Goal: Task Accomplishment & Management: Complete application form

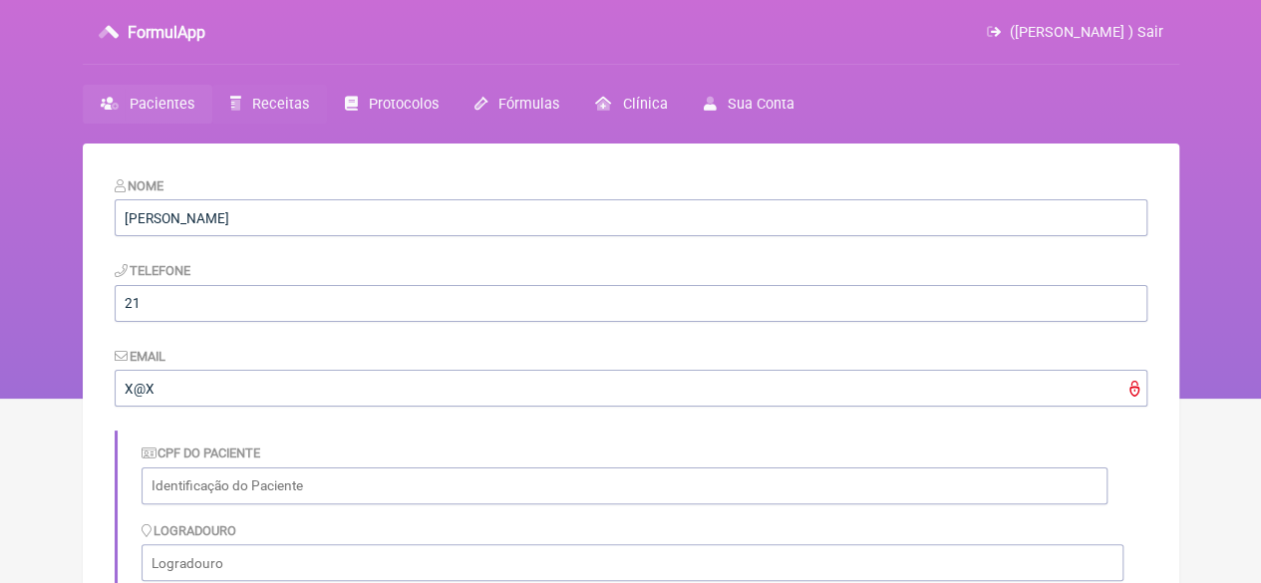
click at [279, 102] on span "Receitas" at bounding box center [280, 104] width 57 height 17
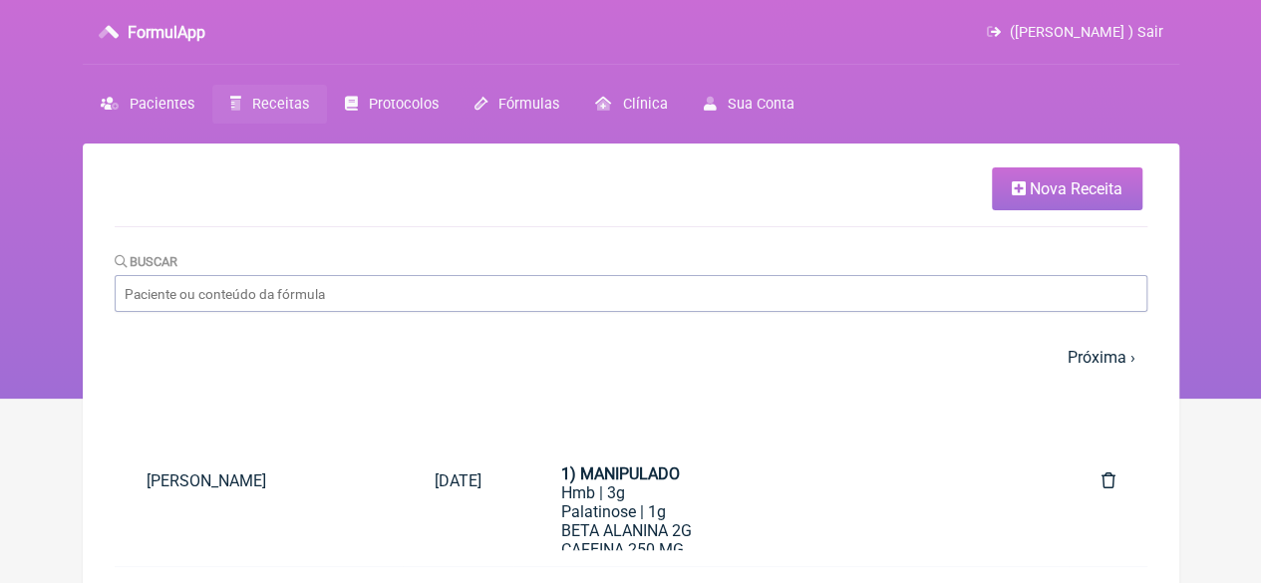
click at [1035, 182] on span "Nova Receita" at bounding box center [1076, 188] width 93 height 19
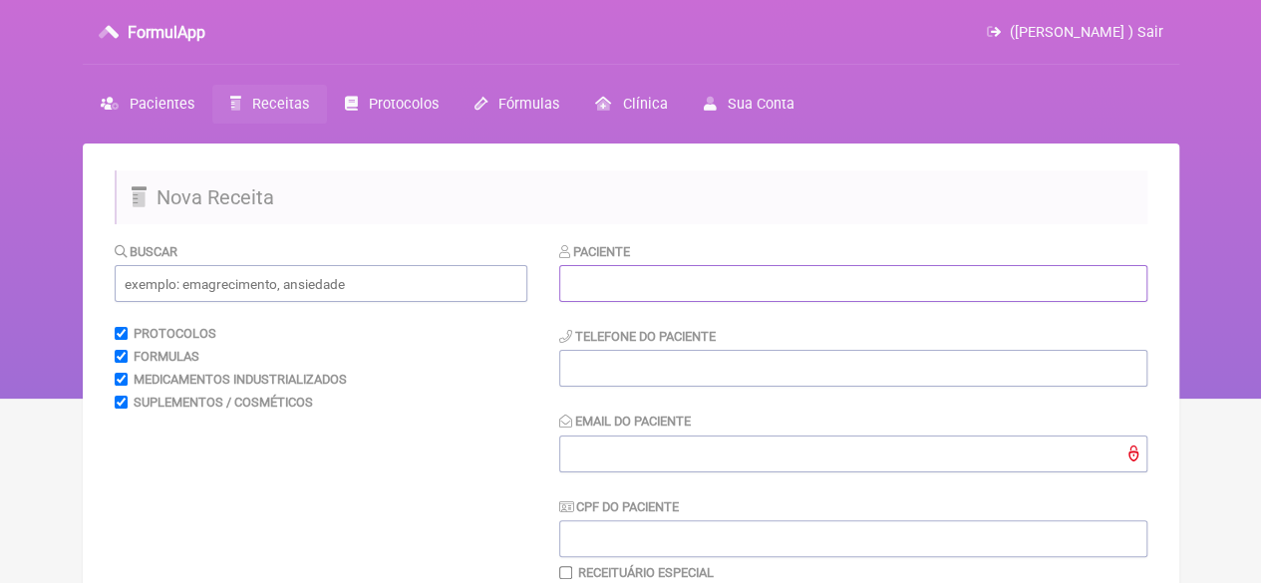
click at [624, 296] on input "text" at bounding box center [853, 283] width 588 height 37
paste input "[PERSON_NAME]"
type input "[PERSON_NAME]"
click at [648, 369] on input "tel" at bounding box center [853, 368] width 588 height 37
type input "21993798969"
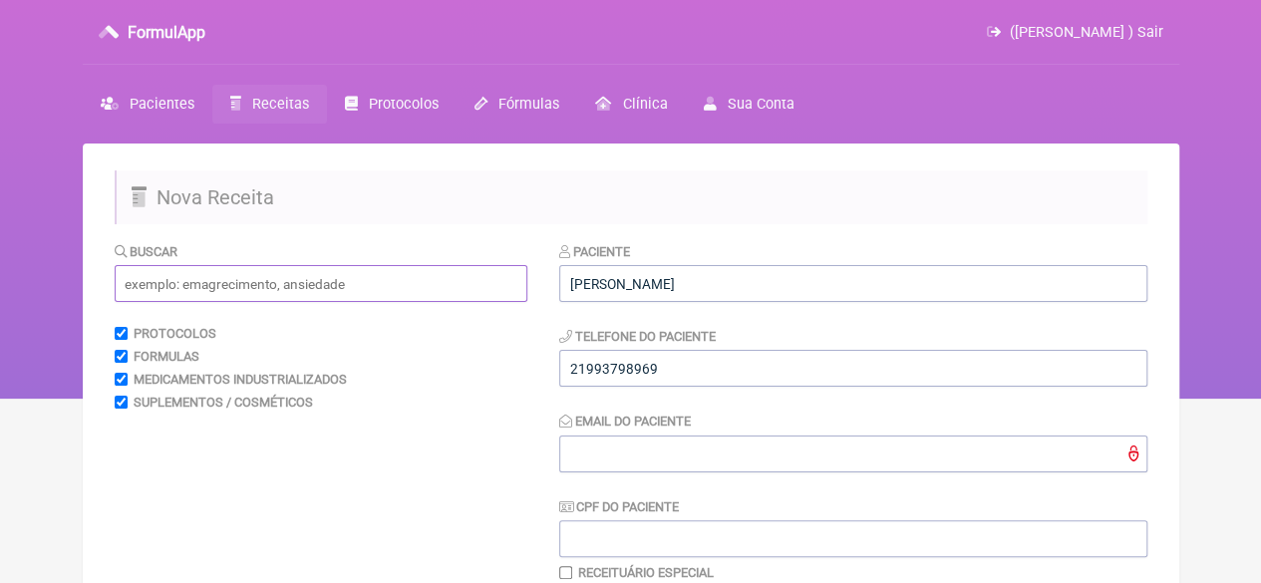
click at [329, 280] on input "text" at bounding box center [321, 283] width 413 height 37
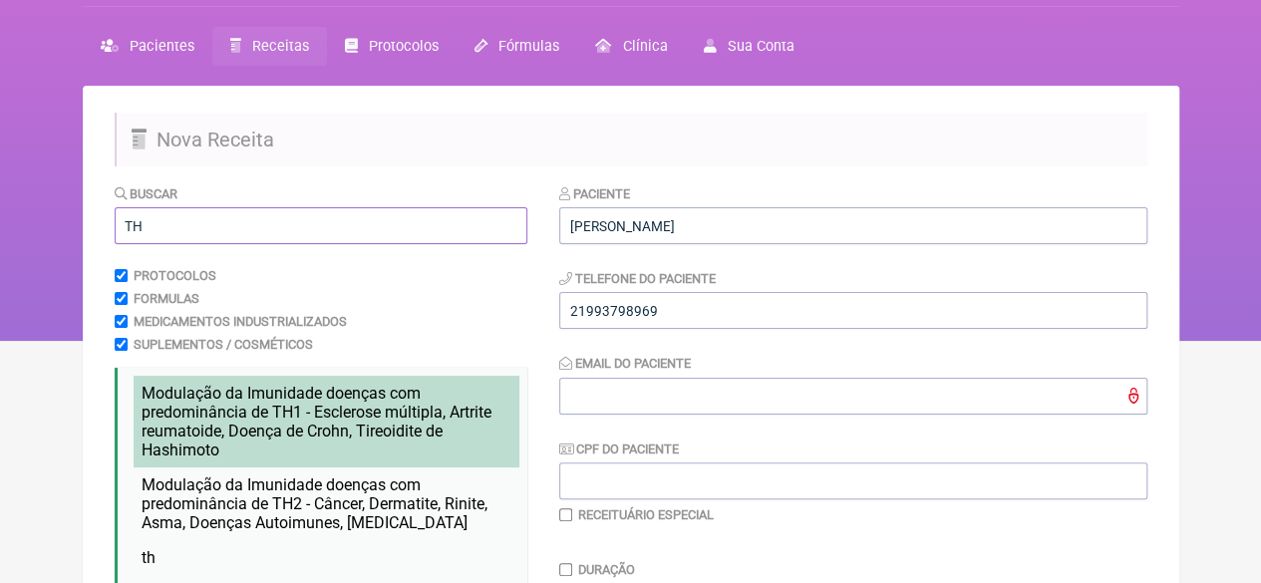
scroll to position [299, 0]
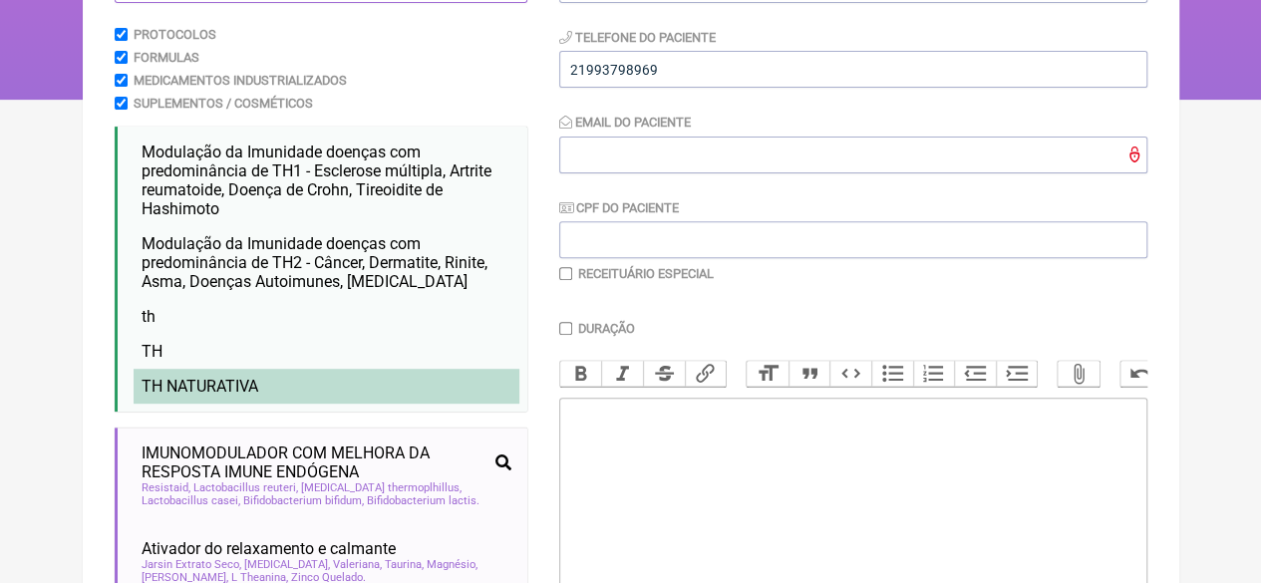
type input "TH"
click at [291, 384] on li "TH NATURATIVA" at bounding box center [327, 386] width 386 height 35
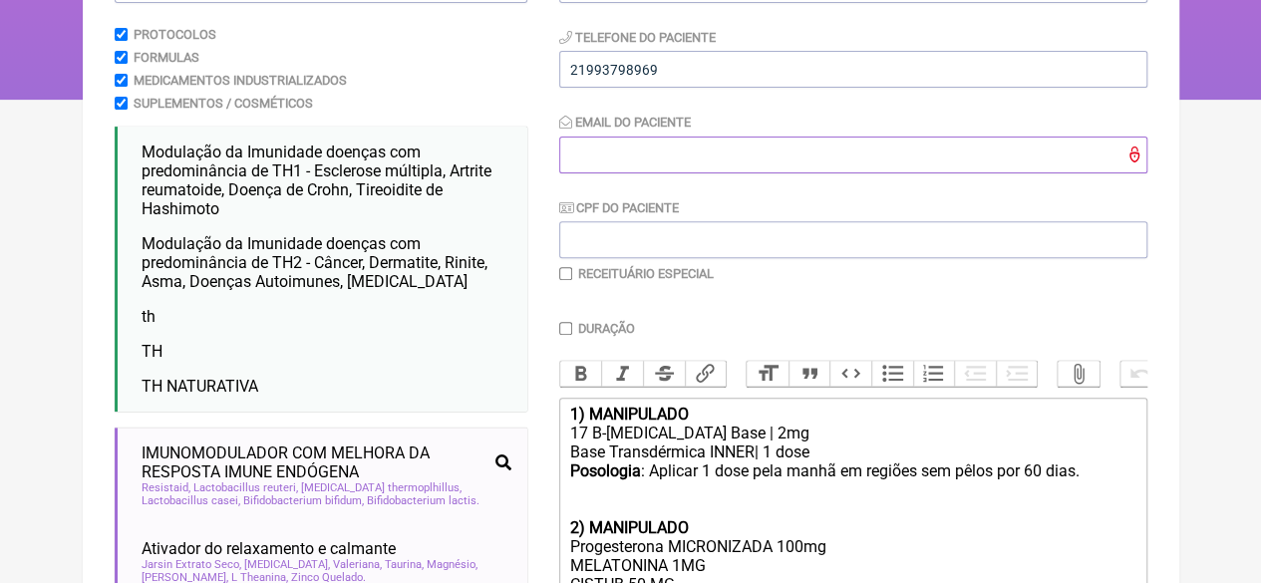
click at [600, 161] on input "Email do Paciente" at bounding box center [853, 155] width 588 height 37
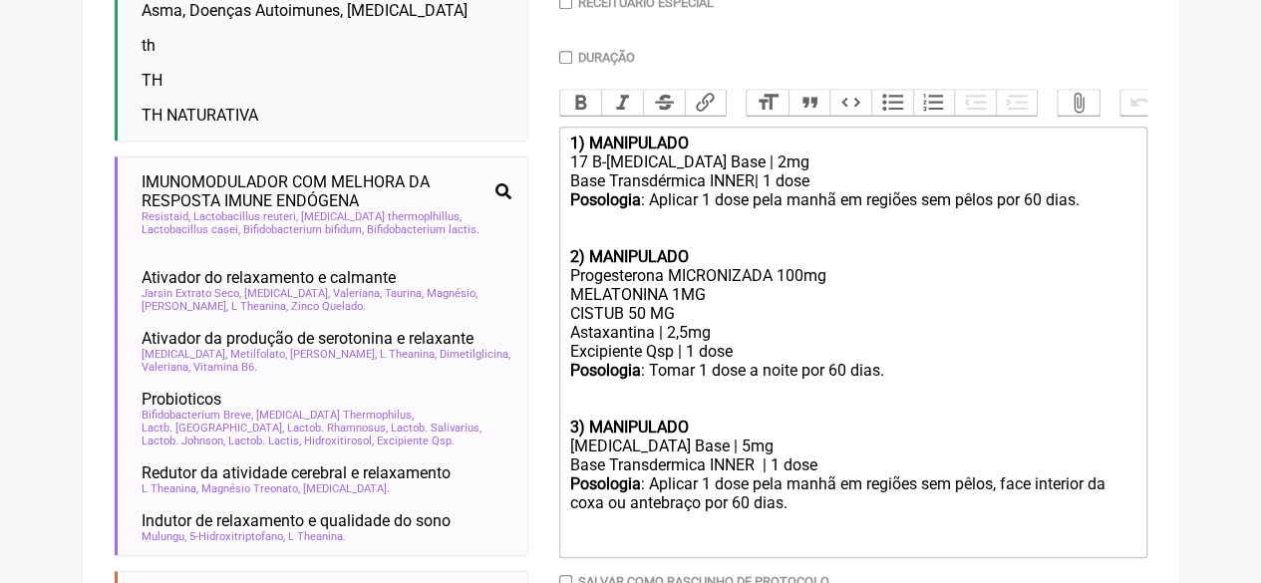
scroll to position [498, 0]
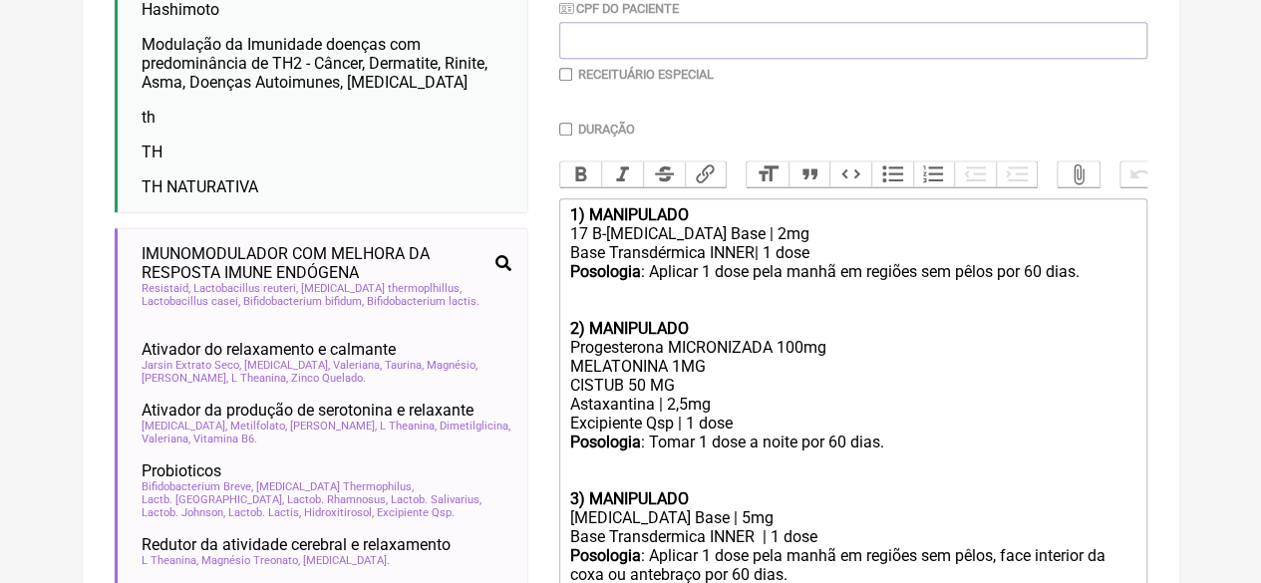
type input "X@X"
click at [569, 76] on input "checkbox" at bounding box center [565, 74] width 13 height 13
checkbox input "true"
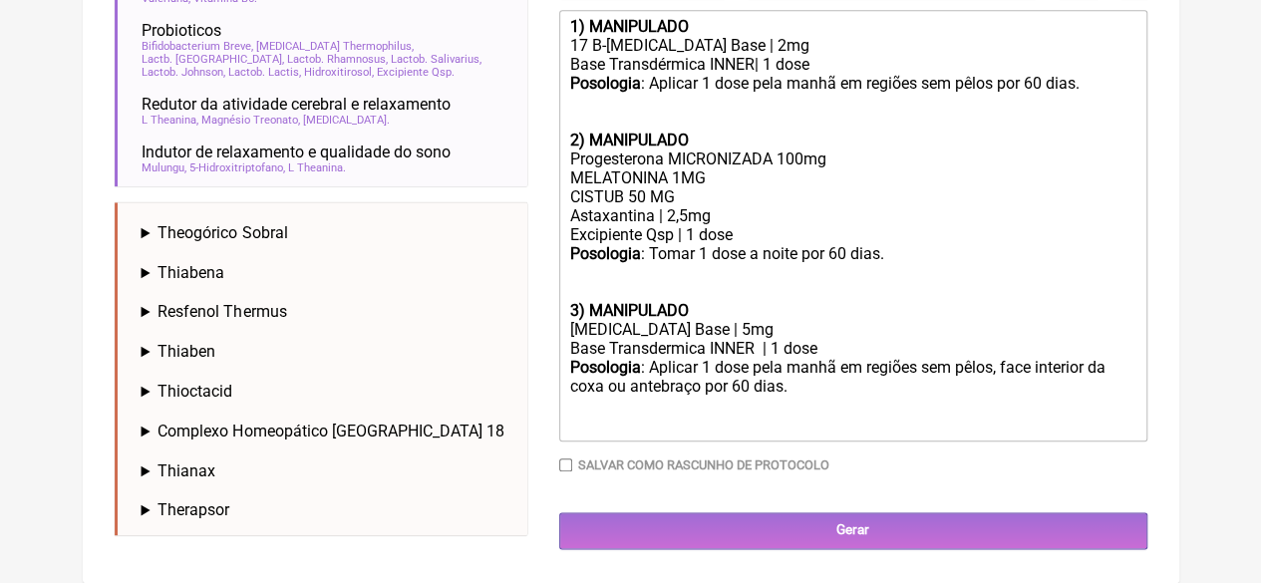
scroll to position [963, 0]
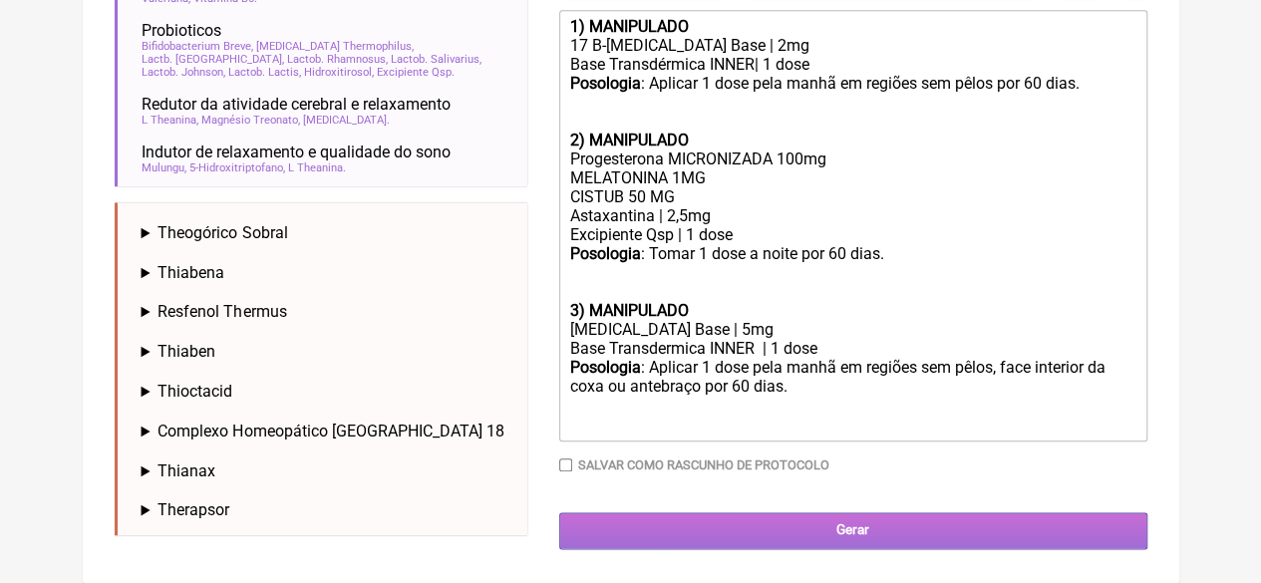
click at [822, 528] on input "Gerar" at bounding box center [853, 530] width 588 height 37
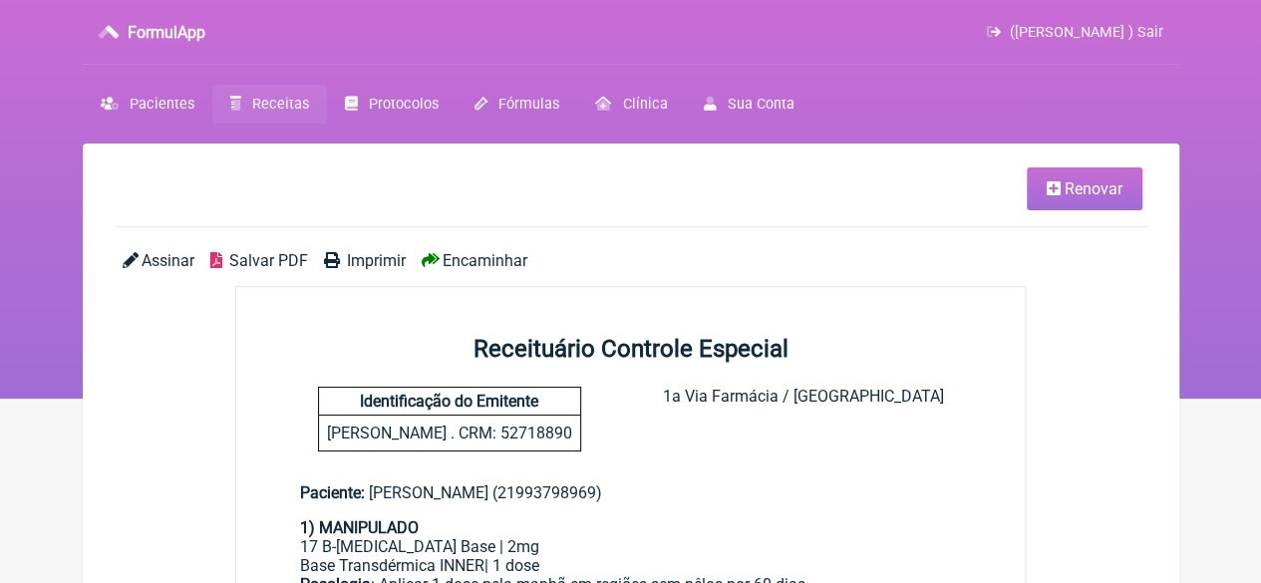
click at [359, 258] on span "Imprimir" at bounding box center [376, 260] width 59 height 19
click at [151, 101] on span "Pacientes" at bounding box center [162, 104] width 65 height 17
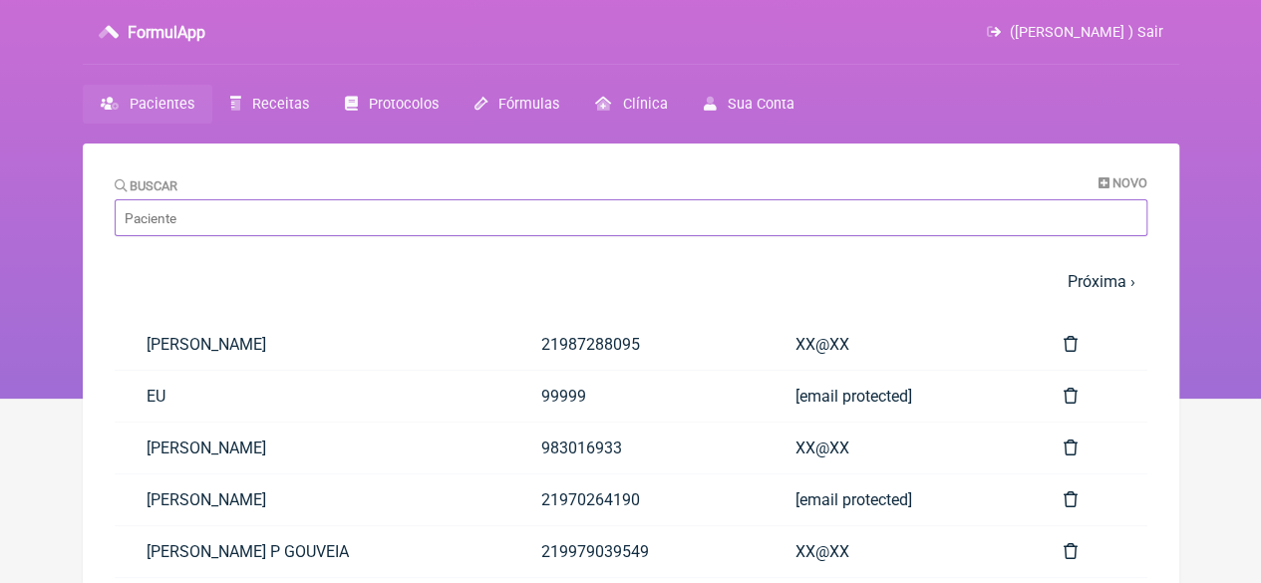
click at [235, 219] on input "Buscar" at bounding box center [631, 217] width 1033 height 37
paste input "[PERSON_NAME]"
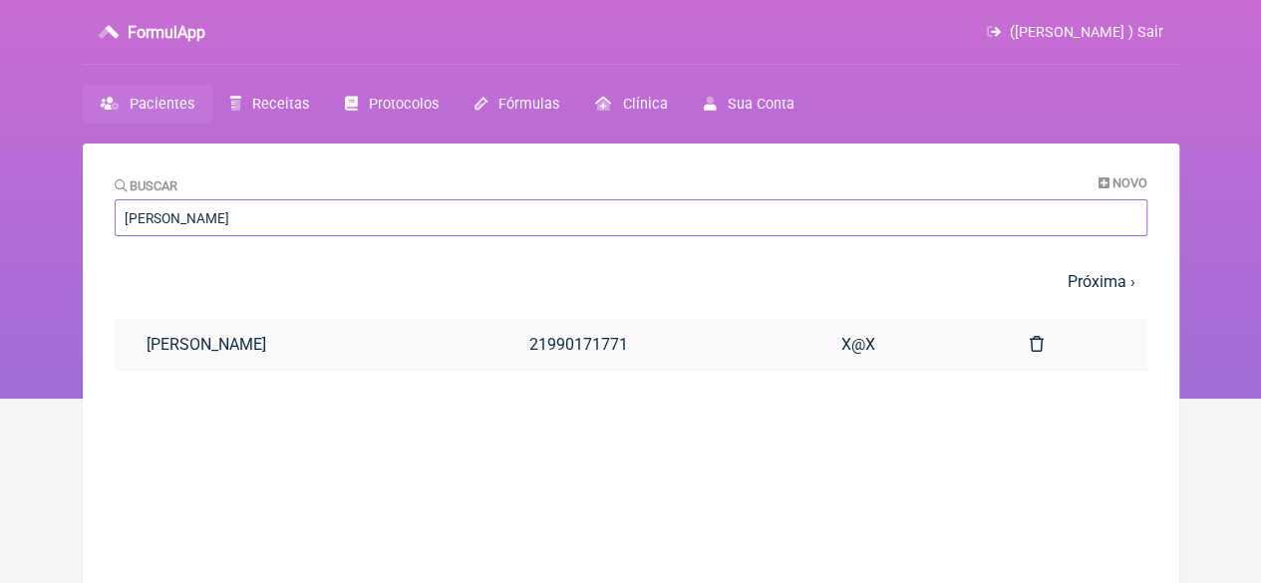
type input "[PERSON_NAME]"
click at [350, 341] on link "[PERSON_NAME]" at bounding box center [306, 344] width 383 height 51
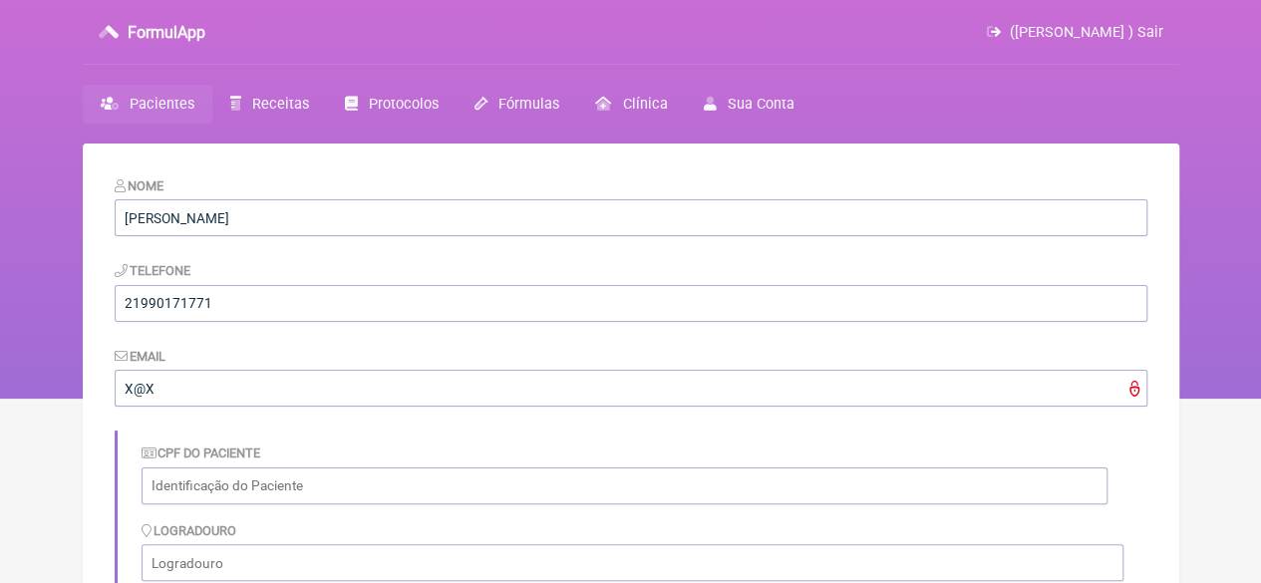
drag, startPoint x: 271, startPoint y: 97, endPoint x: 347, endPoint y: 215, distance: 140.8
click at [271, 97] on span "Receitas" at bounding box center [280, 104] width 57 height 17
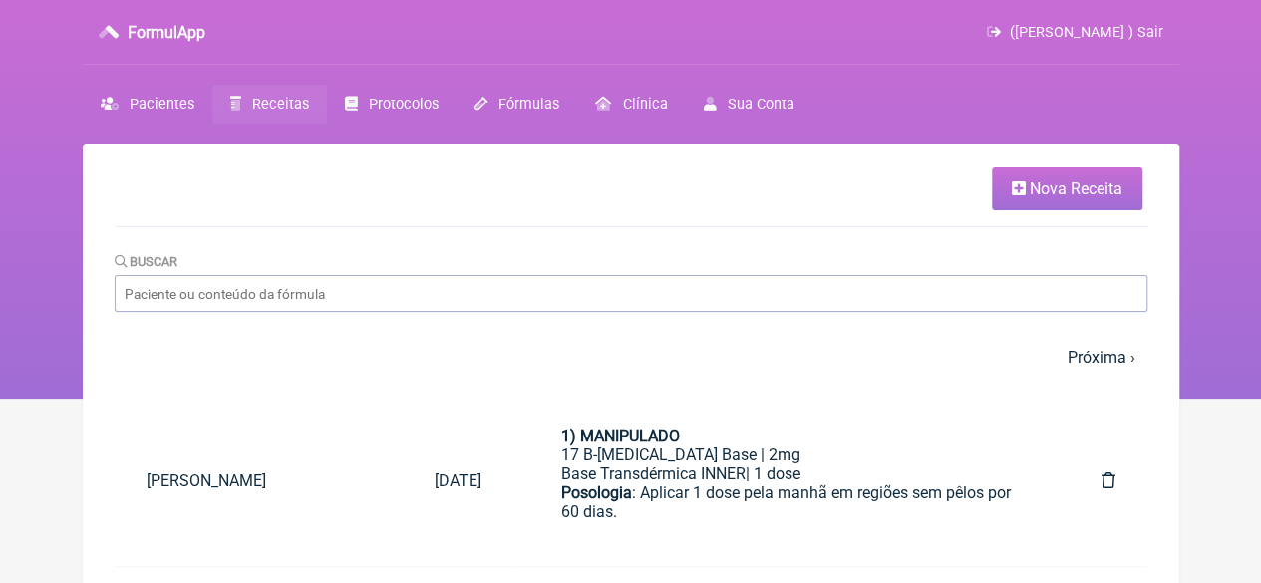
click at [1073, 187] on span "Nova Receita" at bounding box center [1076, 188] width 93 height 19
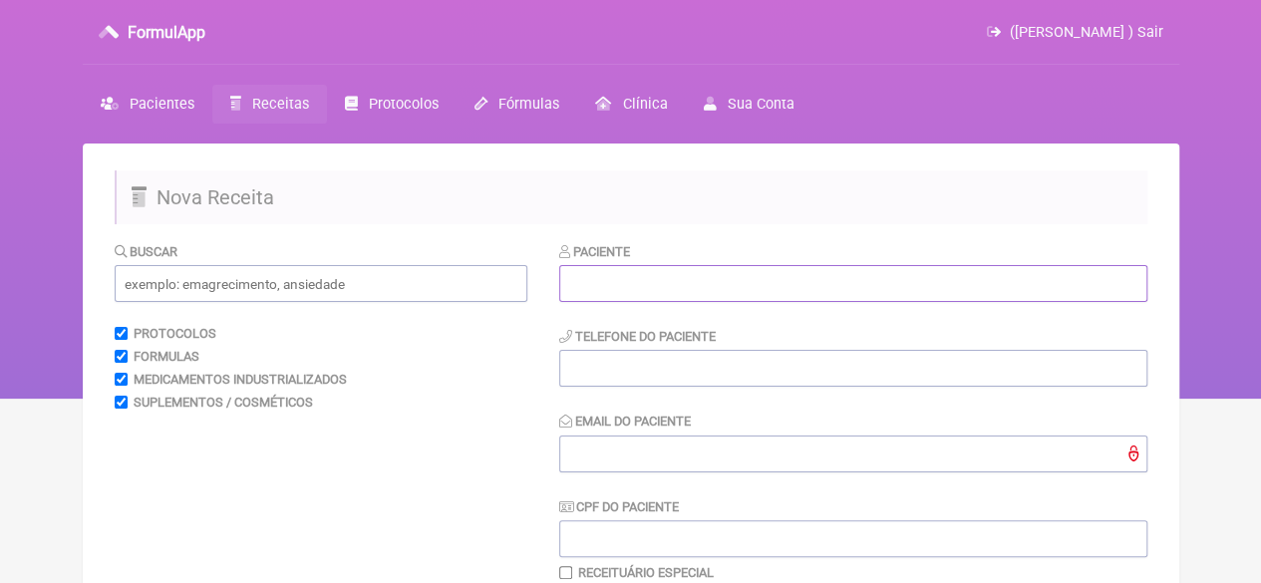
drag, startPoint x: 700, startPoint y: 297, endPoint x: 687, endPoint y: 296, distance: 13.0
click at [699, 297] on input "text" at bounding box center [853, 283] width 588 height 37
paste input "[PERSON_NAME]"
type input "[PERSON_NAME]"
click at [671, 376] on input "tel" at bounding box center [853, 368] width 588 height 37
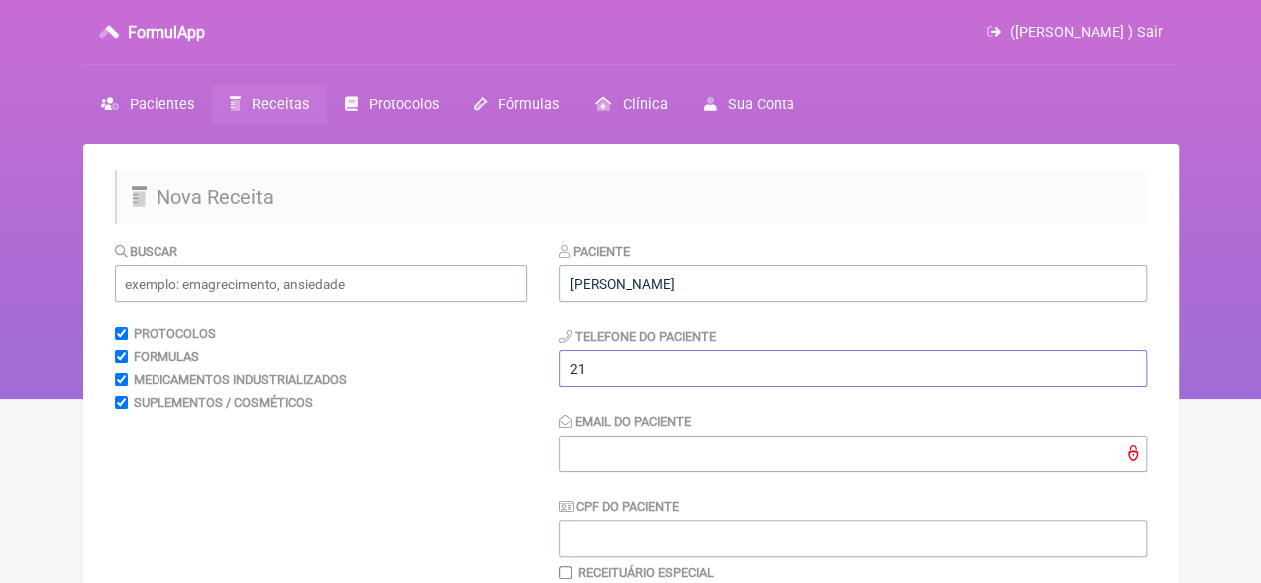
type input "21"
click at [679, 434] on div "Email do Paciente" at bounding box center [853, 441] width 588 height 61
click at [644, 450] on input "Email do Paciente" at bounding box center [853, 454] width 588 height 37
type input "X@X"
click at [363, 297] on input "text" at bounding box center [321, 283] width 413 height 37
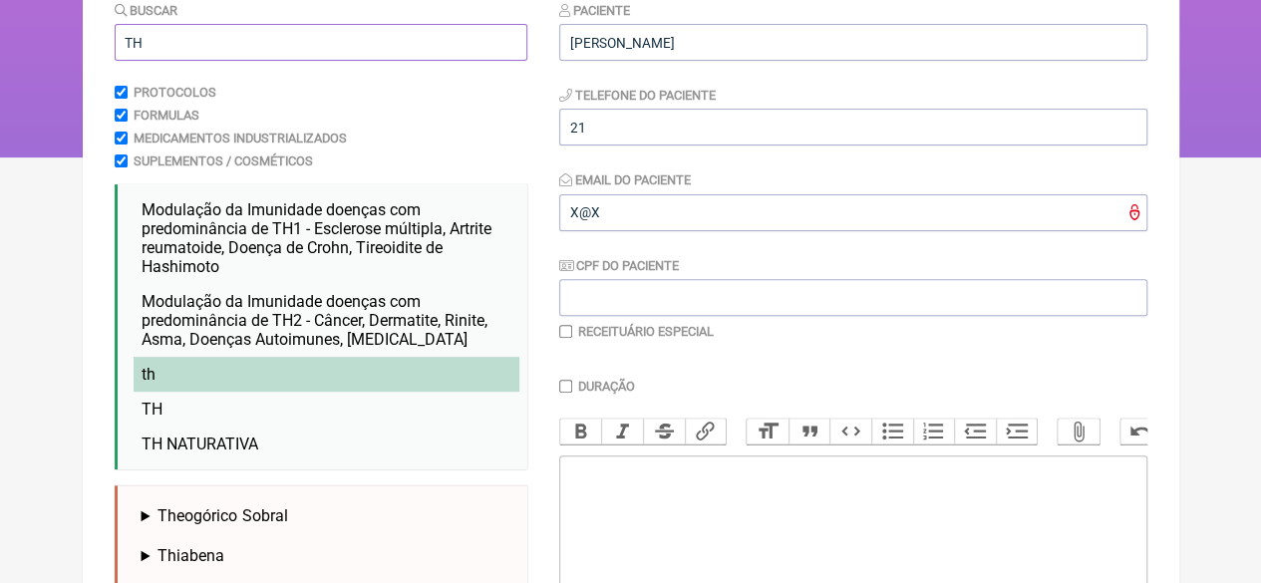
scroll to position [299, 0]
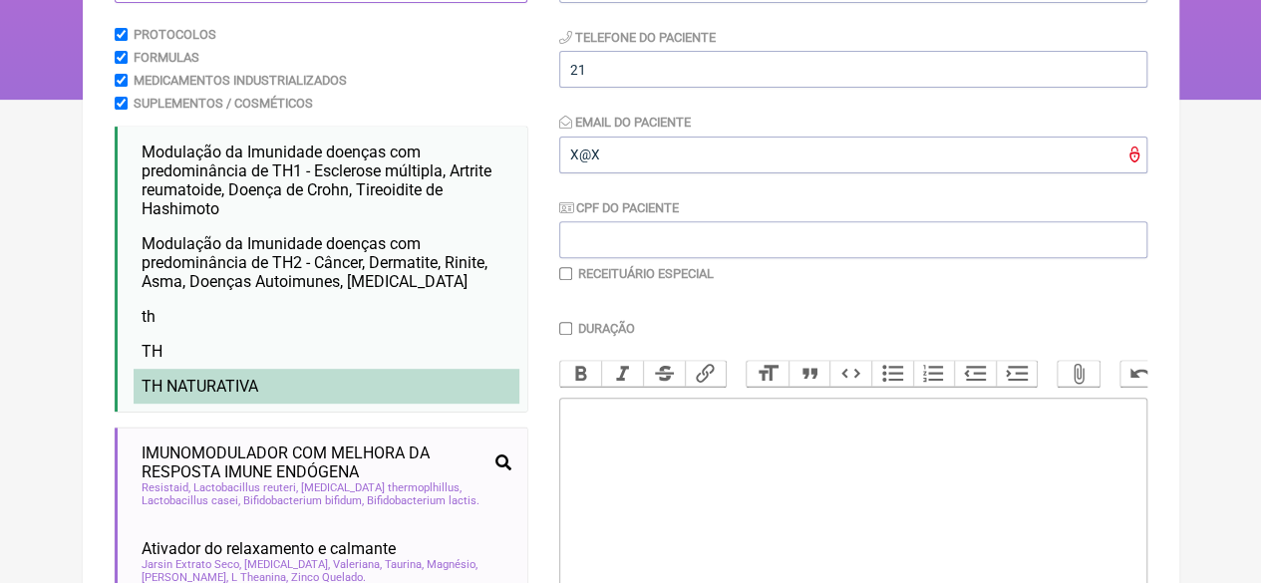
type input "TH"
click at [269, 380] on li "TH NATURATIVA" at bounding box center [327, 386] width 386 height 35
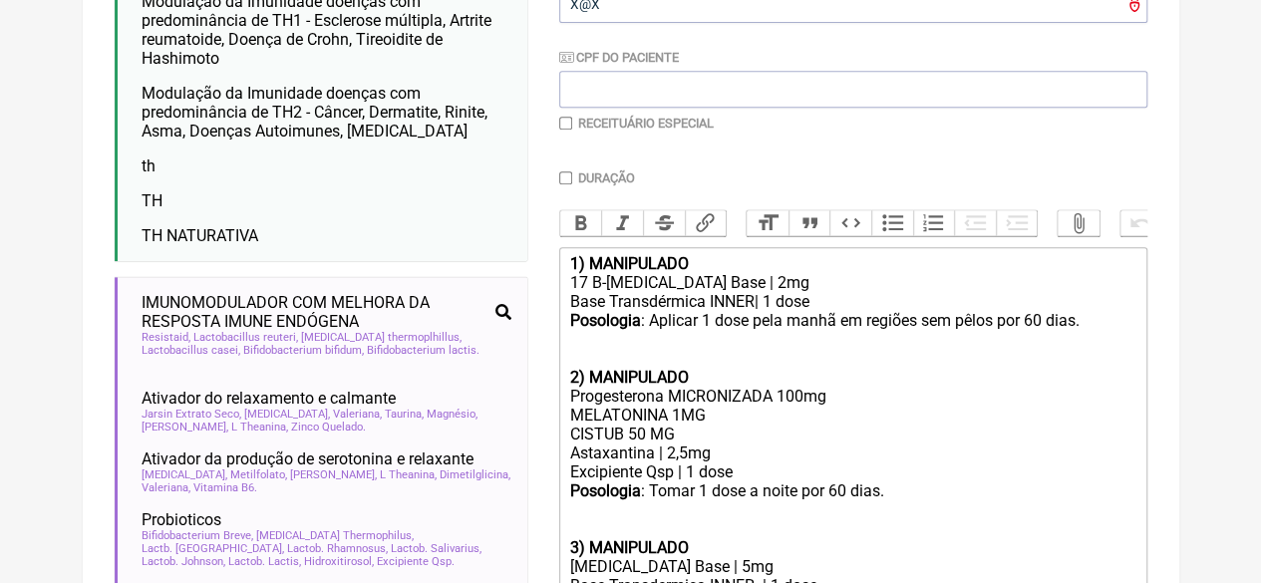
scroll to position [598, 0]
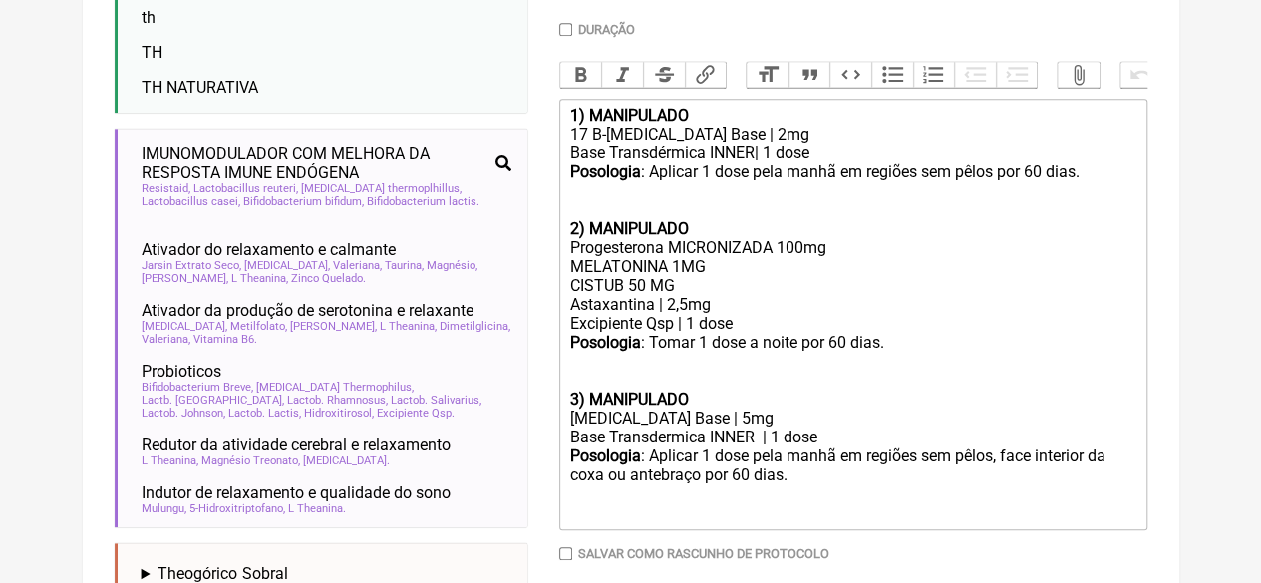
click at [526, 306] on form "Buscar TH Protocolos Formulas Medicamentos Industrializados Suplementos / Cosmé…" at bounding box center [631, 268] width 1033 height 1250
type trix-editor "<div><strong>1) MANIPULADO</strong></div><div>17 B-[MEDICAL_DATA] Base | 2mg</d…"
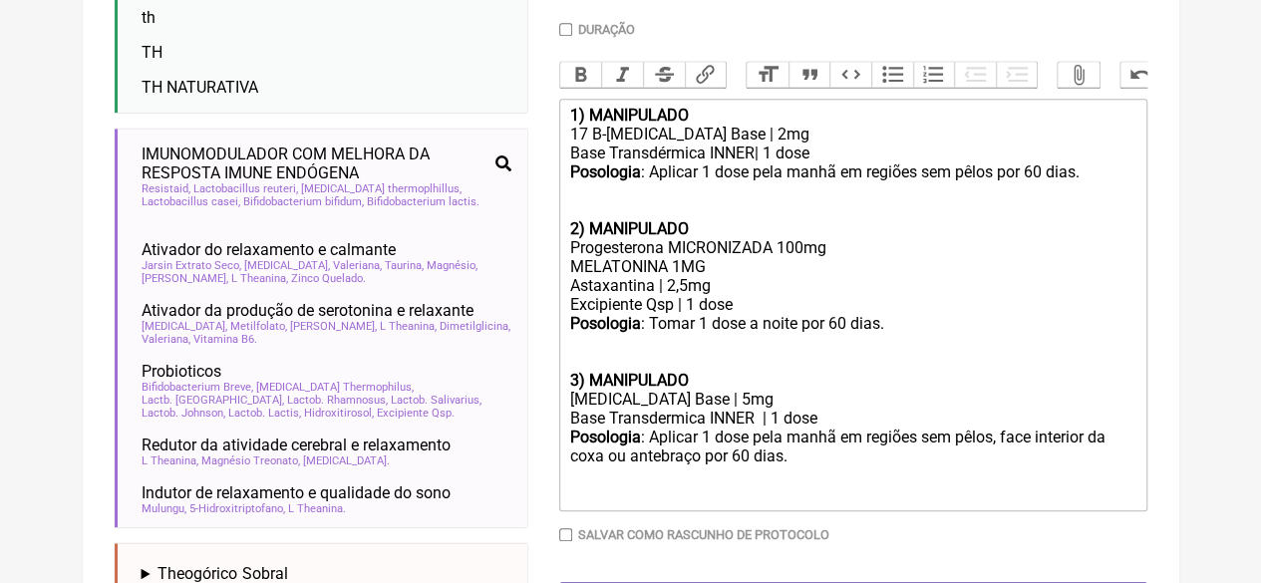
scroll to position [399, 0]
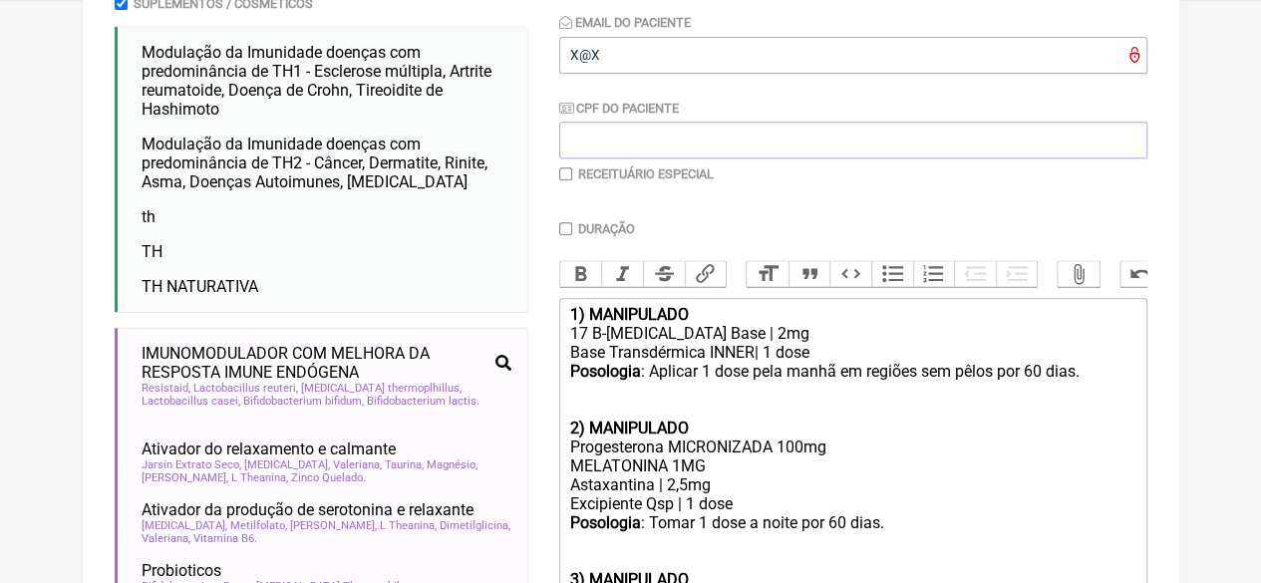
click at [561, 176] on input "checkbox" at bounding box center [565, 173] width 13 height 13
checkbox input "true"
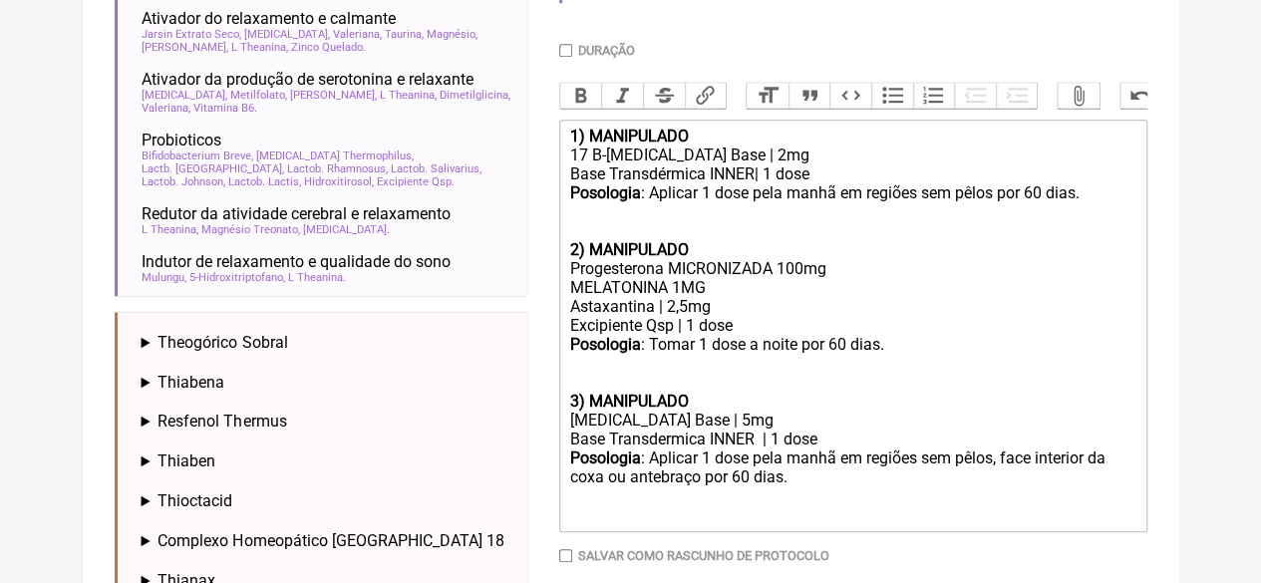
scroll to position [897, 0]
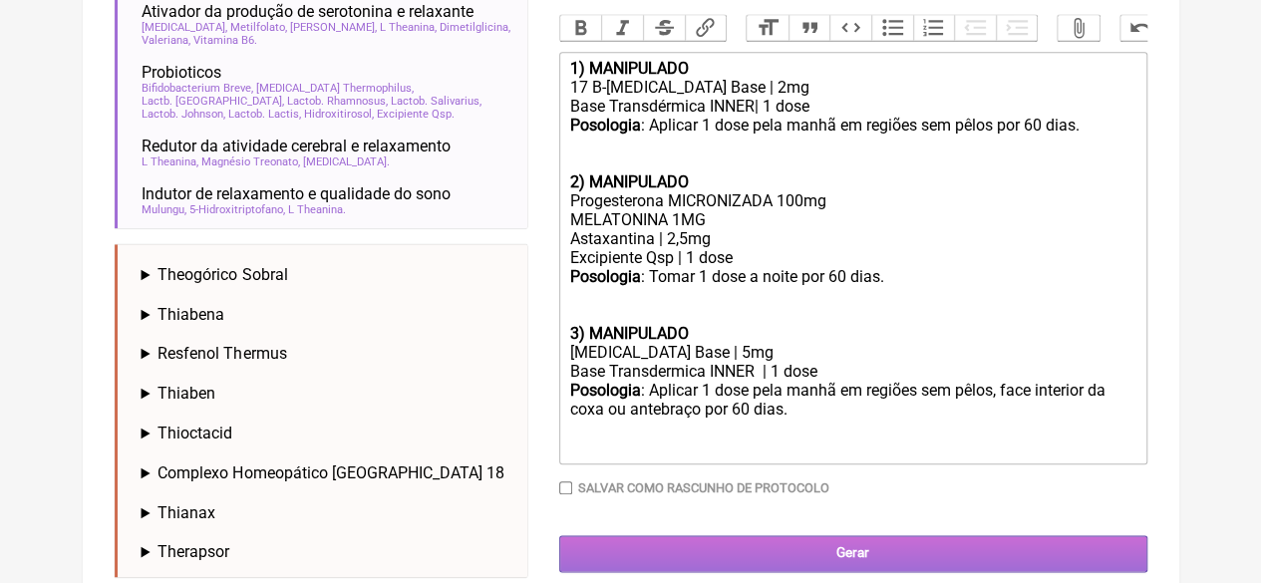
click at [812, 567] on input "Gerar" at bounding box center [853, 553] width 588 height 37
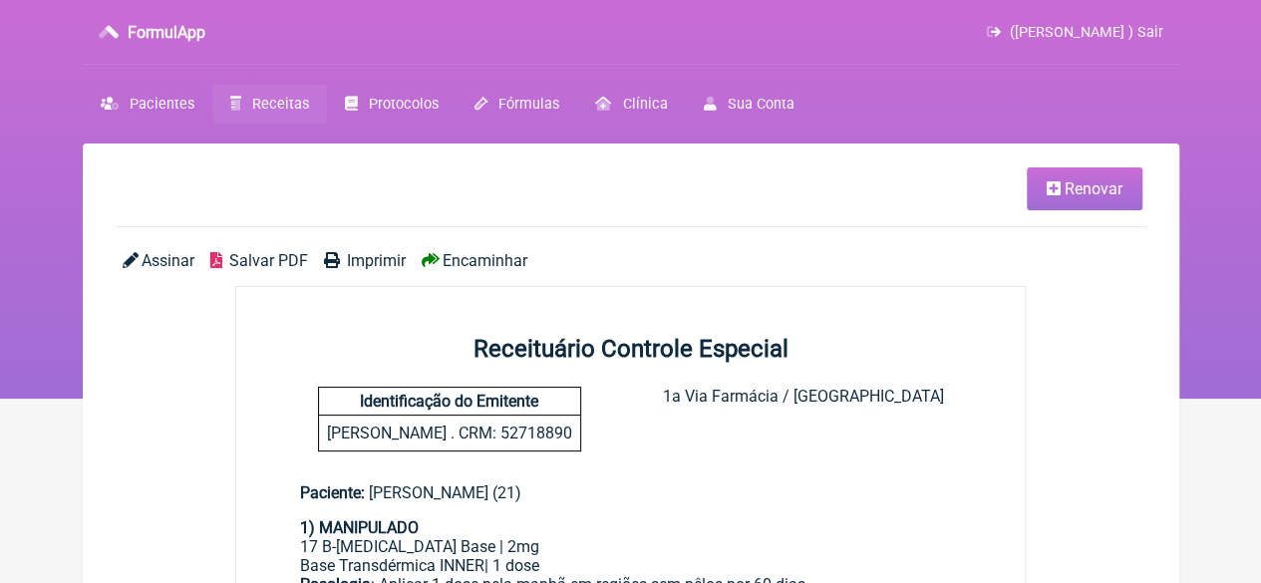
click at [375, 266] on span "Imprimir" at bounding box center [376, 260] width 59 height 19
